Goal: Navigation & Orientation: Find specific page/section

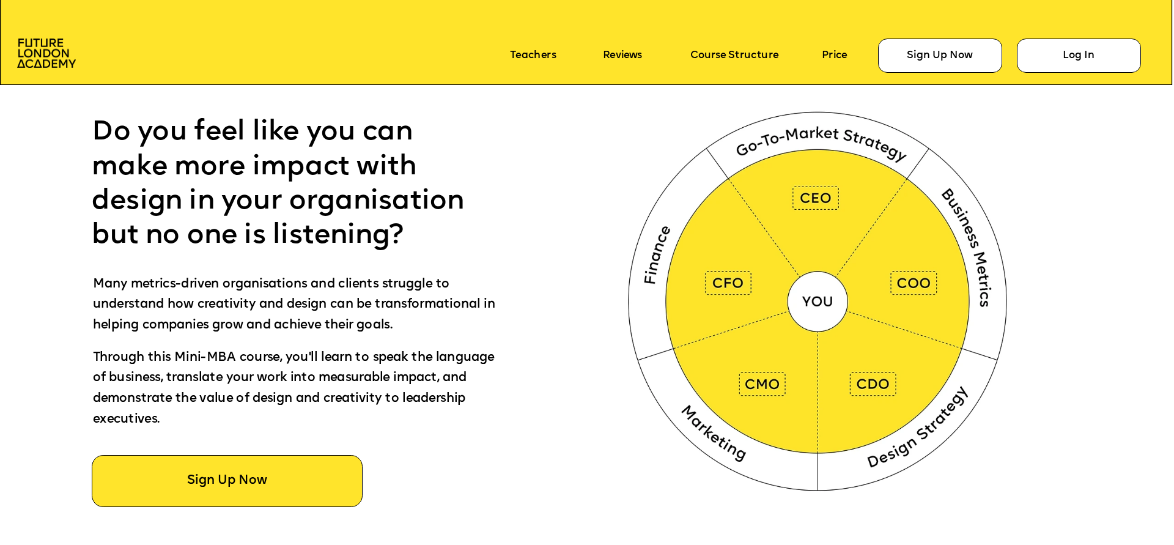
scroll to position [787, 0]
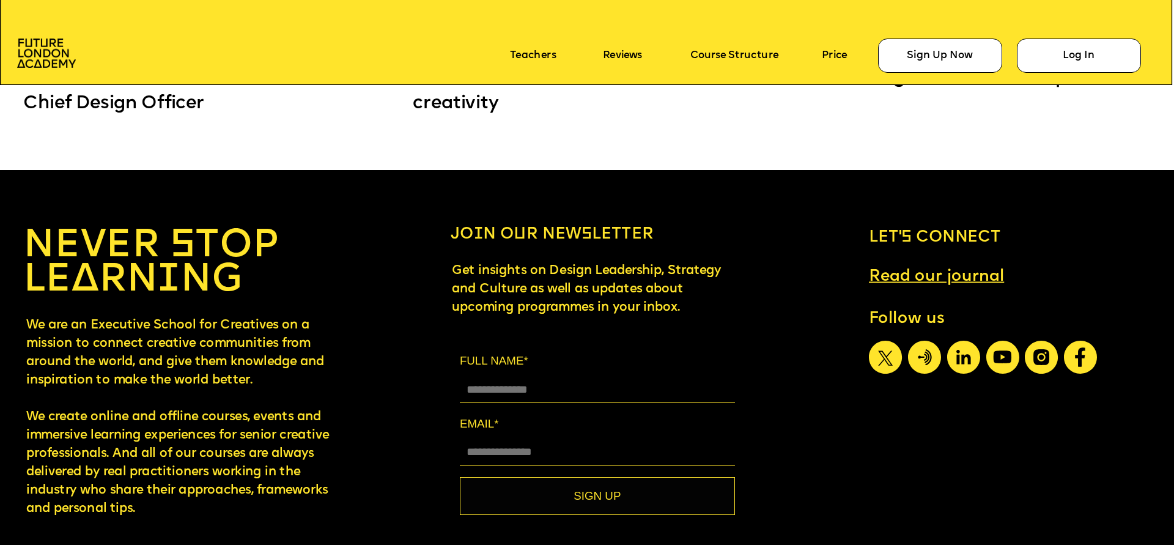
scroll to position [10929, 0]
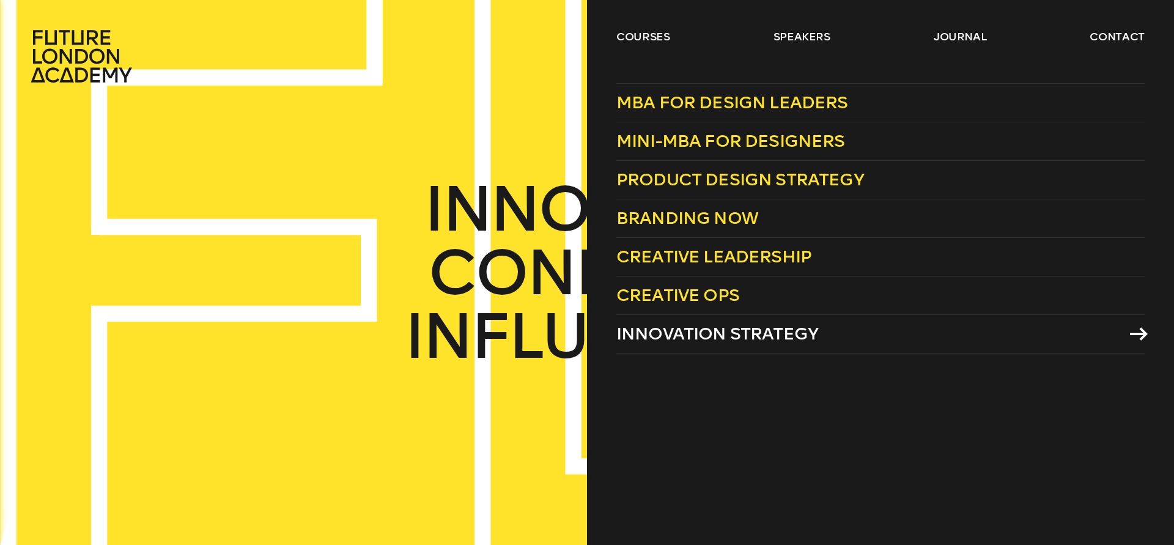
click at [1140, 333] on icon at bounding box center [1139, 333] width 18 height 13
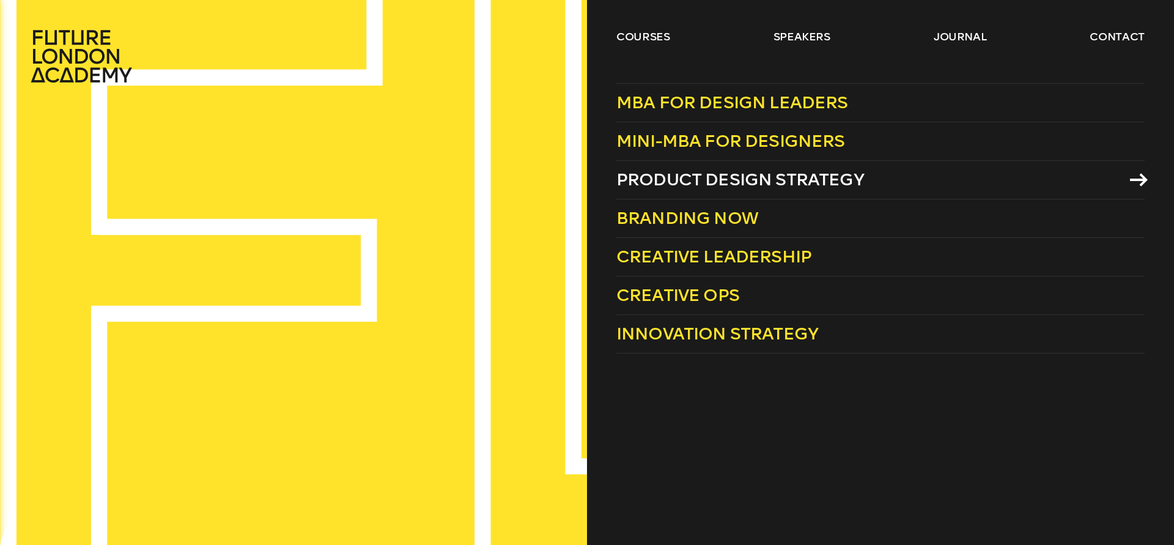
click at [840, 179] on span "Product Design Strategy" at bounding box center [741, 179] width 248 height 20
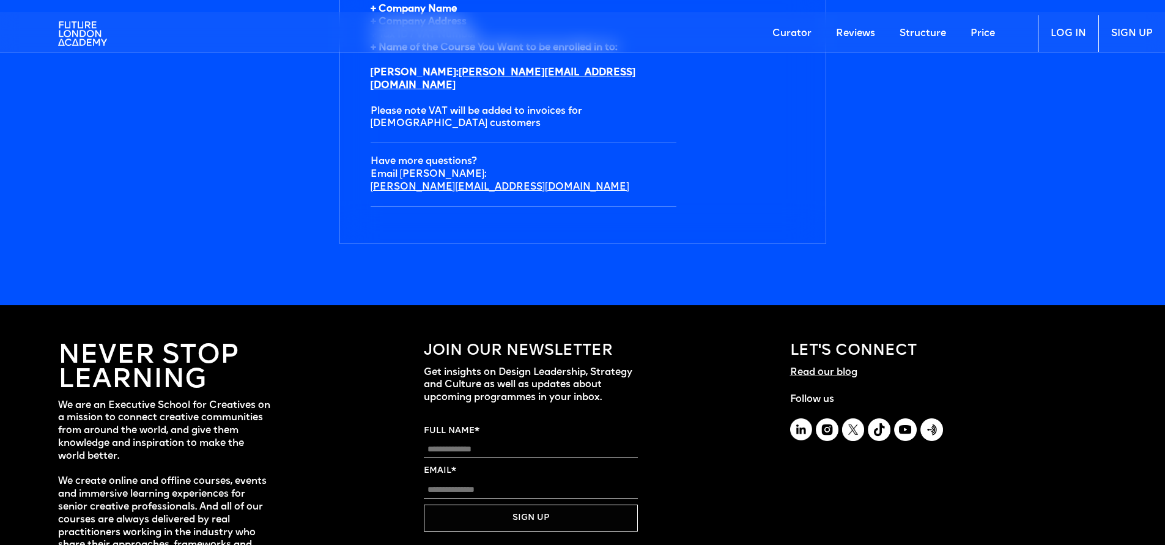
scroll to position [4253, 0]
